Goal: Transaction & Acquisition: Purchase product/service

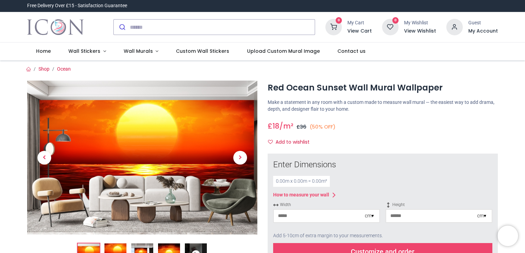
click at [375, 144] on div "Add to wishlist" at bounding box center [382, 143] width 230 height 12
click at [303, 215] on input "number" at bounding box center [319, 216] width 91 height 12
type input "**"
click at [397, 218] on input "number" at bounding box center [431, 216] width 91 height 12
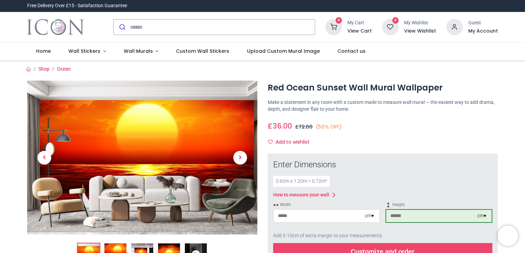
type input "***"
click at [367, 176] on div "0.60 m x 1.20 m = 0.72 m²" at bounding box center [382, 181] width 219 height 11
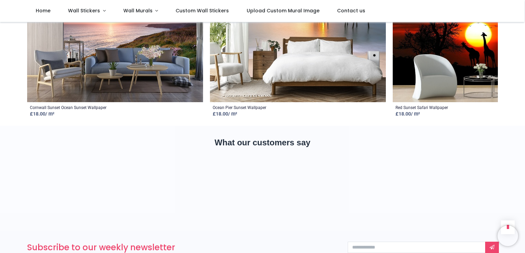
scroll to position [1184, 0]
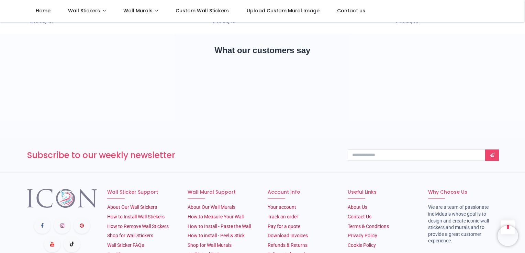
click at [136, 233] on link "Shop for Wall Stickers" at bounding box center [130, 235] width 46 height 5
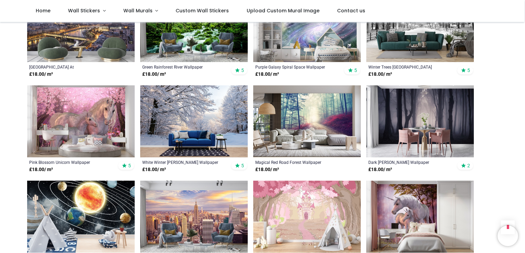
scroll to position [1210, 0]
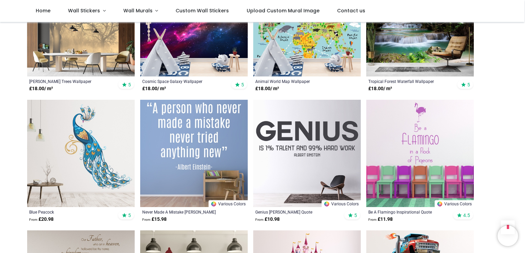
scroll to position [1696, 0]
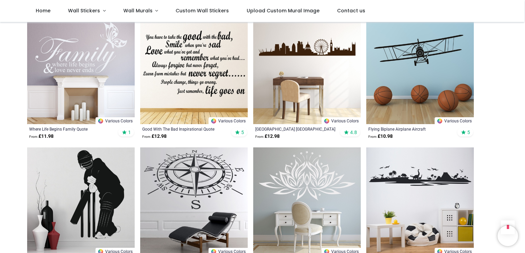
scroll to position [2671, 0]
click at [96, 10] on span "Wall Stickers" at bounding box center [84, 10] width 32 height 7
